Goal: Task Accomplishment & Management: Manage account settings

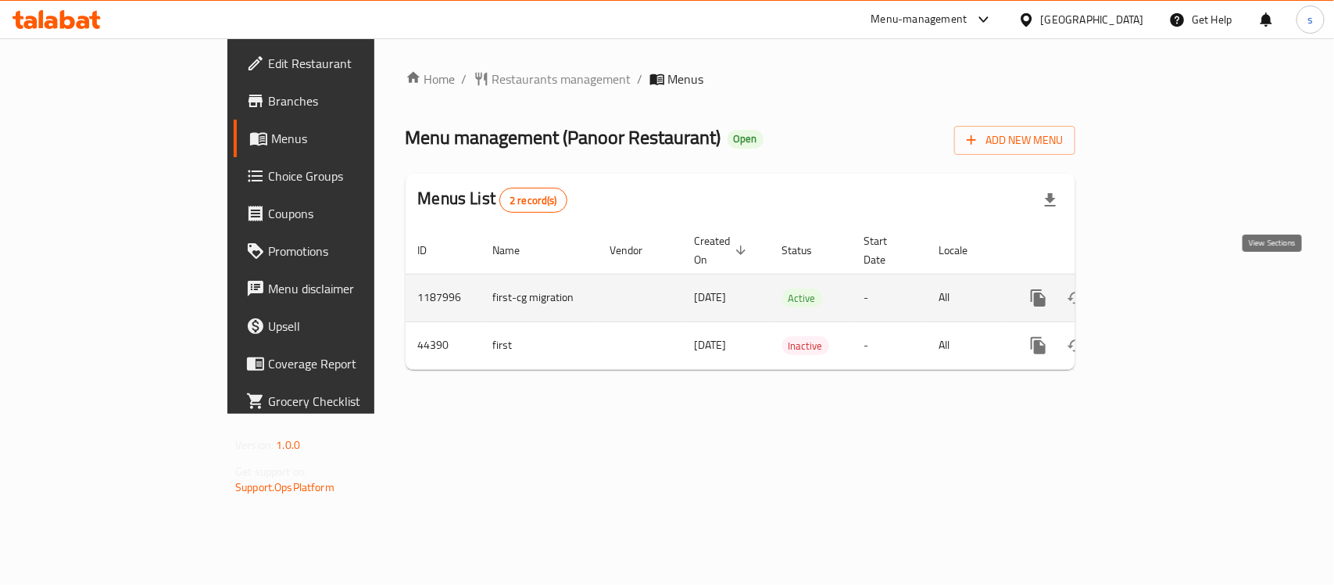
click at [1158, 291] on icon "enhanced table" at bounding box center [1151, 298] width 14 height 14
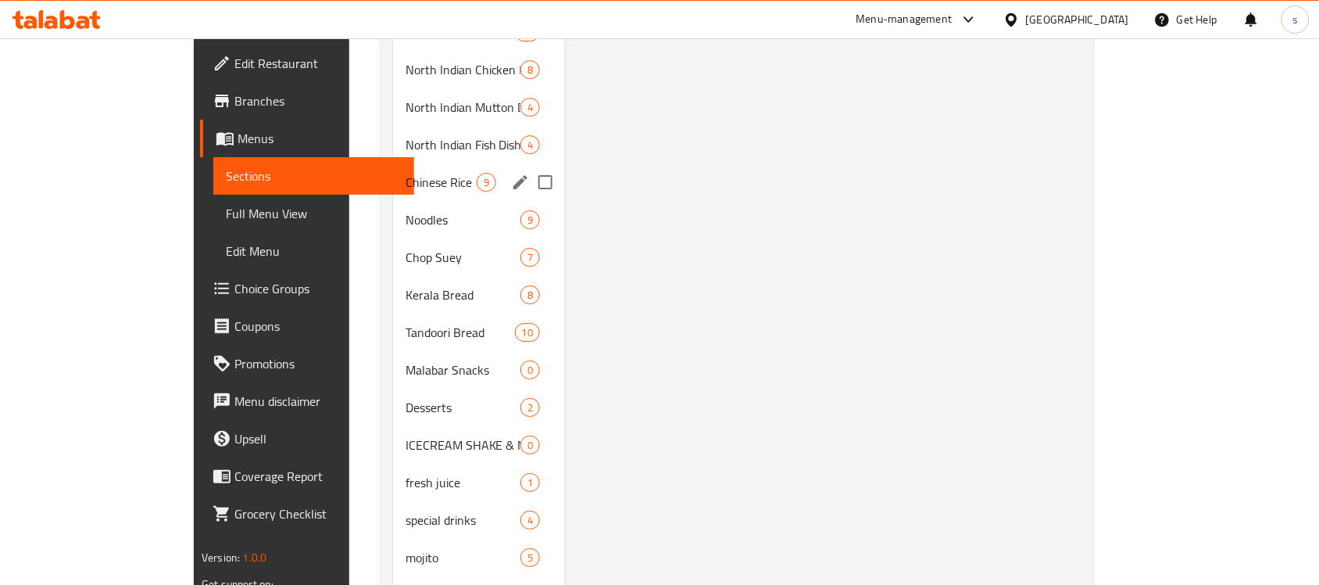
scroll to position [1465, 0]
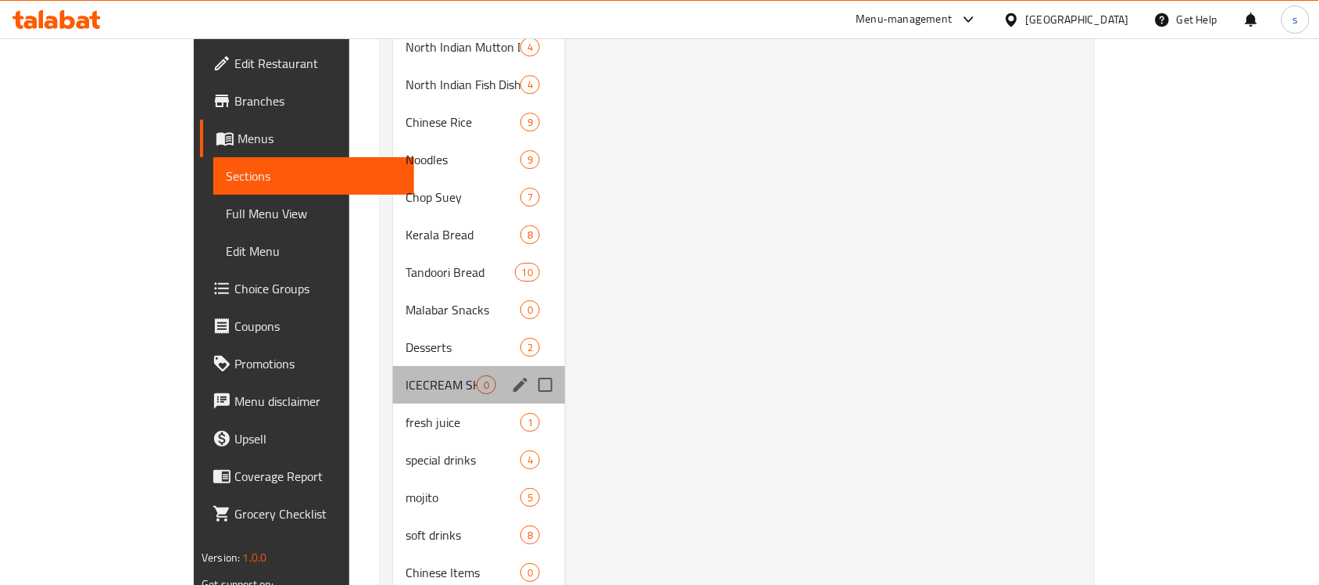
click at [393, 366] on div "ICECREAM SHAKE & MILK SHAKE 0" at bounding box center [479, 385] width 172 height 38
click at [406, 375] on span "ICECREAM SHAKE & MILK SHAKE" at bounding box center [441, 384] width 71 height 19
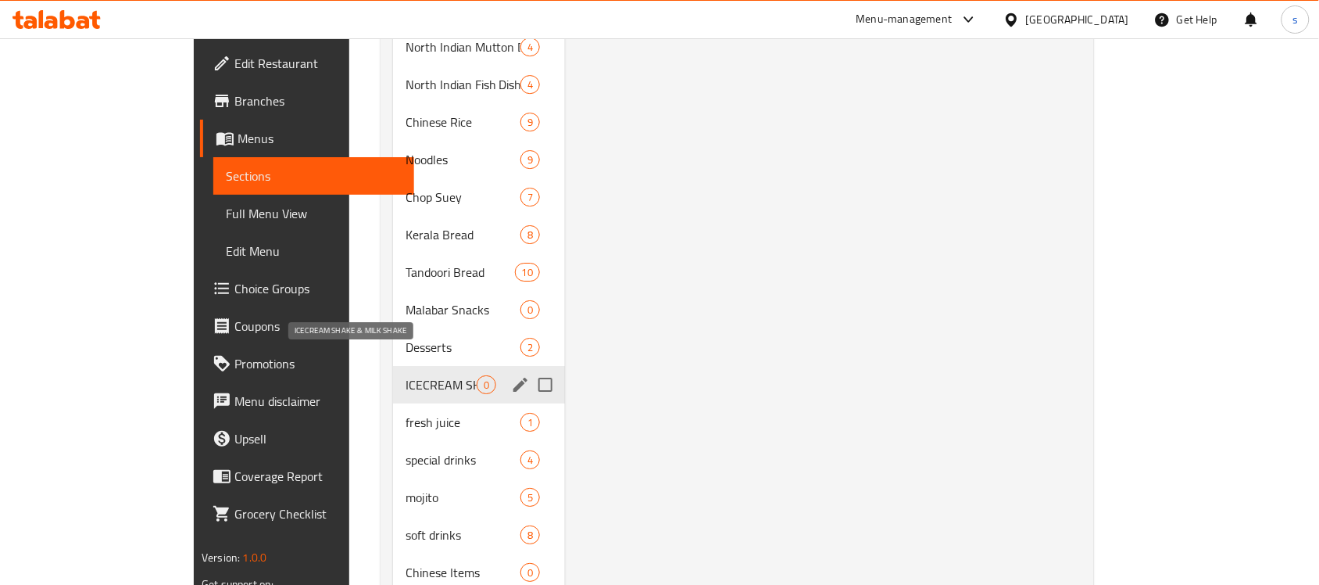
click at [406, 375] on span "ICECREAM SHAKE & MILK SHAKE" at bounding box center [441, 384] width 71 height 19
click at [393, 369] on div "ICECREAM SHAKE & MILK SHAKE 0" at bounding box center [479, 385] width 172 height 38
